Goal: Transaction & Acquisition: Purchase product/service

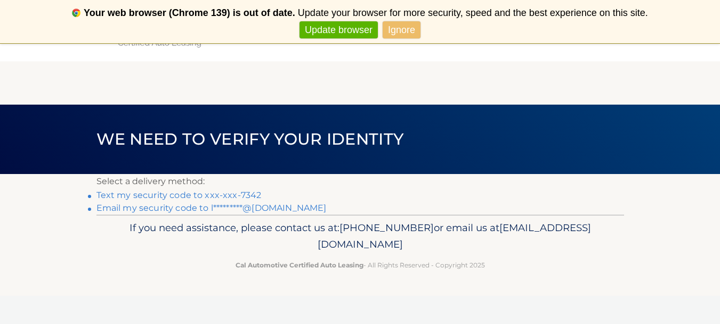
click at [193, 195] on link "Text my security code to xxx-xxx-7342" at bounding box center [178, 195] width 165 height 10
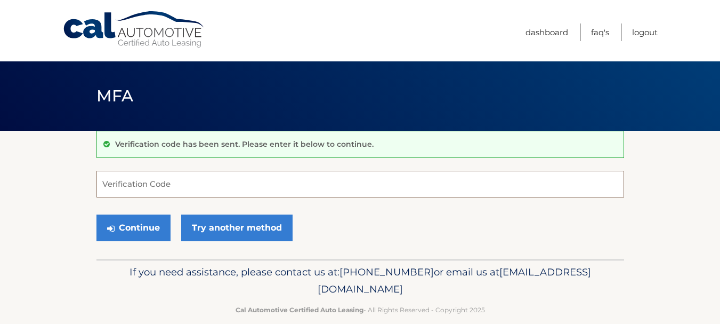
click at [198, 181] on input "Verification Code" at bounding box center [360, 184] width 528 height 27
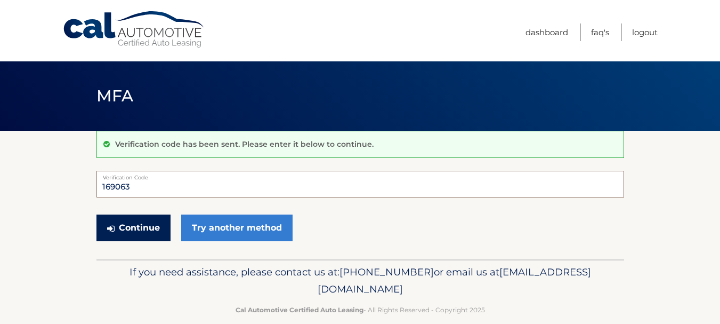
type input "169063"
click at [142, 230] on button "Continue" at bounding box center [133, 227] width 74 height 27
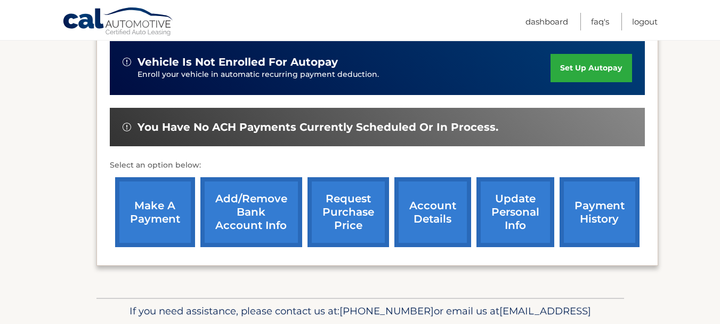
scroll to position [268, 0]
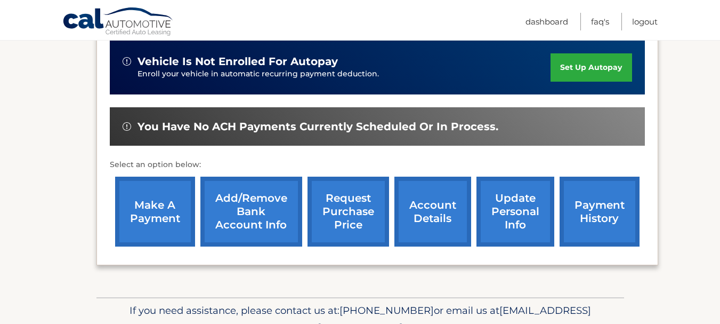
click at [142, 230] on link "make a payment" at bounding box center [155, 211] width 80 height 70
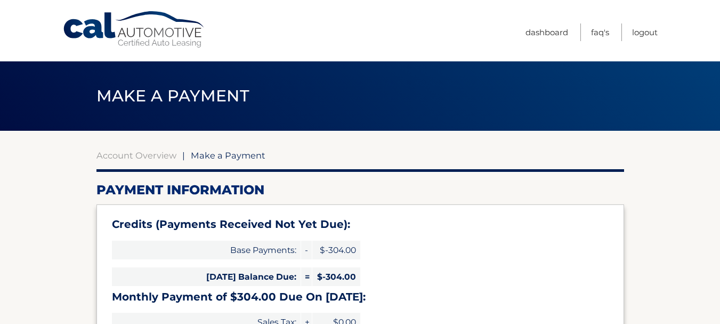
select select "ODY5OTEwZmYtYzg3Zi00YmZiLWIzNGUtY2EzMGMwZDU2NTA0"
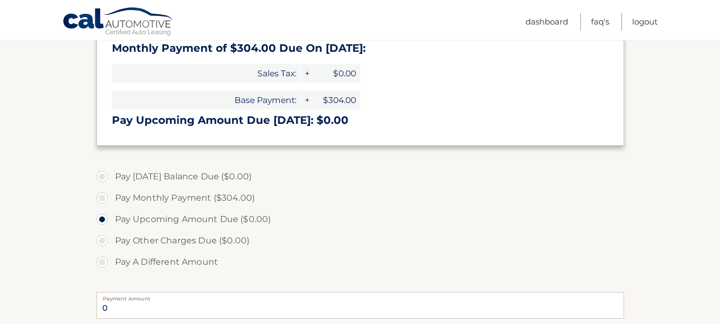
scroll to position [251, 0]
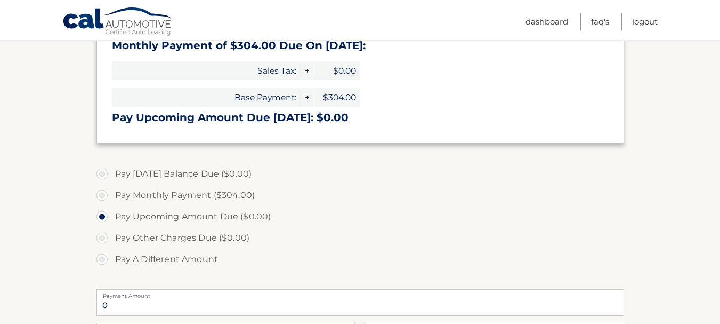
click at [104, 195] on label "Pay Monthly Payment ($304.00)" at bounding box center [360, 194] width 528 height 21
click at [104, 195] on input "Pay Monthly Payment ($304.00)" at bounding box center [106, 192] width 11 height 17
radio input "true"
type input "304.00"
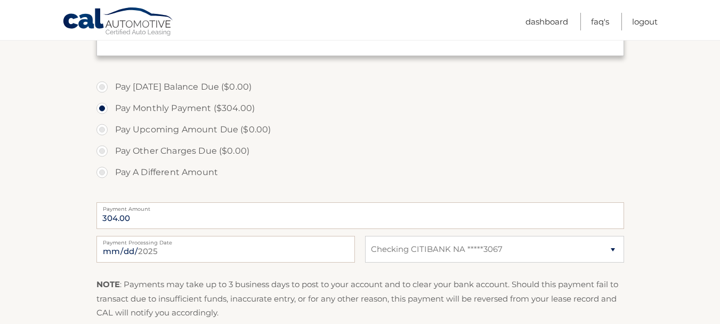
scroll to position [342, 0]
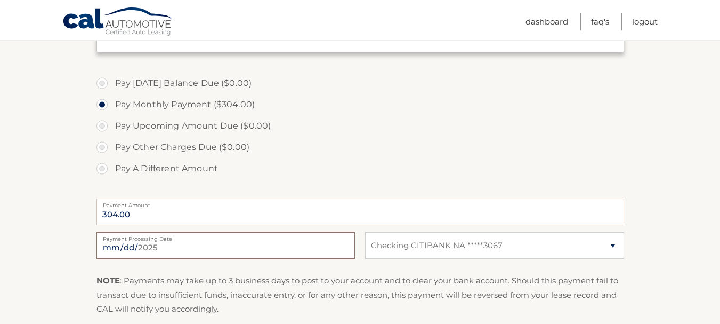
click at [157, 248] on input "2025-09-30" at bounding box center [225, 245] width 259 height 27
type input "2025-10-17"
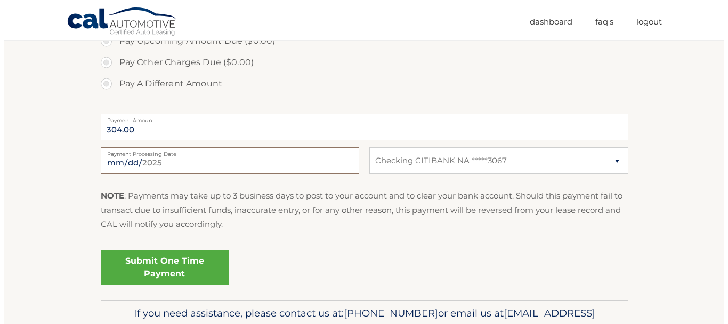
scroll to position [437, 0]
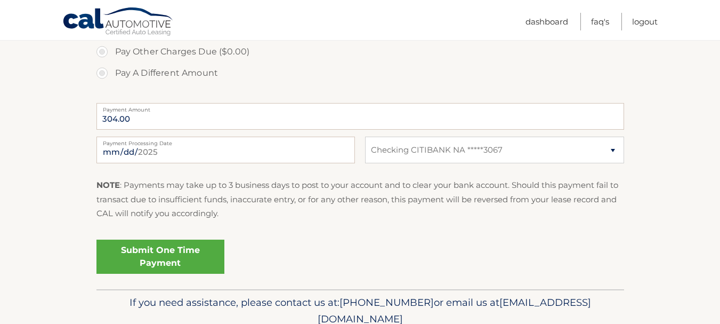
click at [157, 258] on link "Submit One Time Payment" at bounding box center [160, 256] width 128 height 34
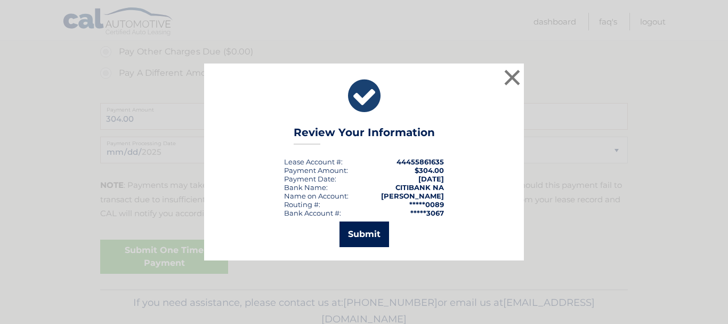
click at [364, 237] on button "Submit" at bounding box center [365, 234] width 50 height 26
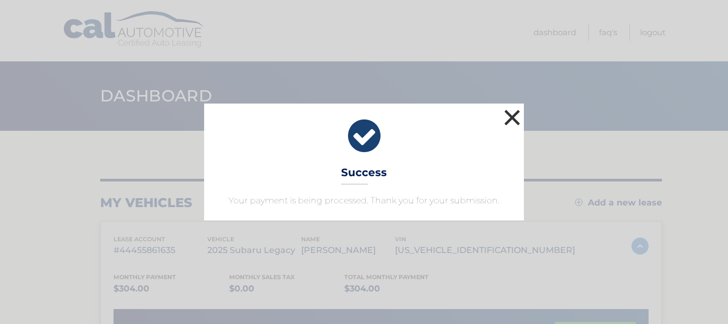
click at [509, 114] on button "×" at bounding box center [512, 117] width 21 height 21
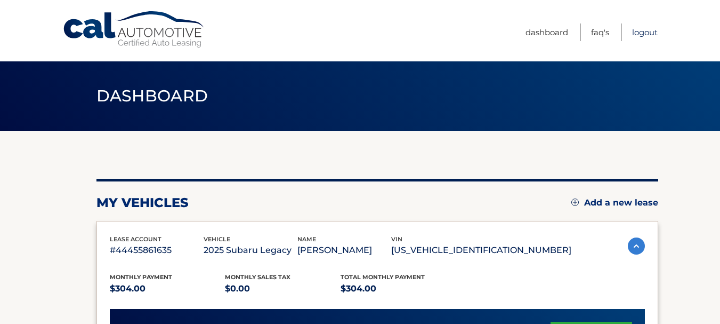
click at [644, 33] on link "Logout" at bounding box center [645, 32] width 26 height 18
